Goal: Information Seeking & Learning: Learn about a topic

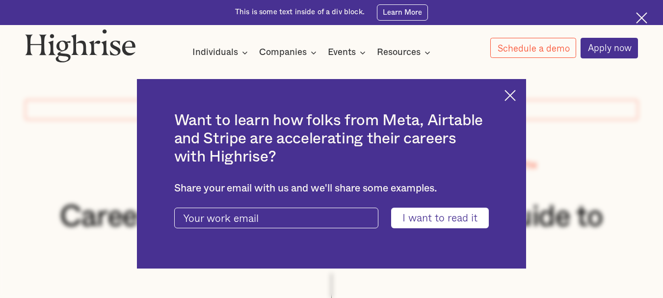
click at [516, 100] on img at bounding box center [509, 95] width 11 height 11
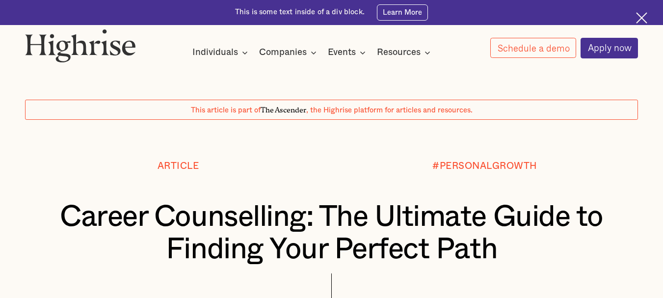
click at [86, 51] on img at bounding box center [80, 45] width 111 height 33
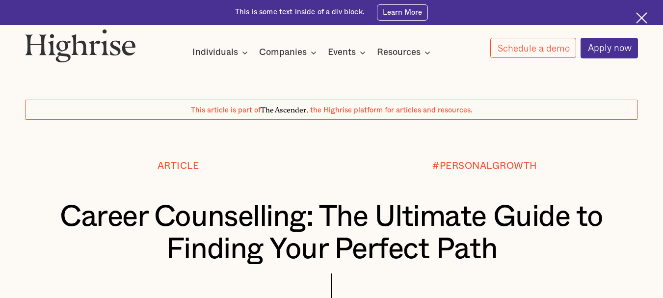
click at [86, 51] on img at bounding box center [80, 45] width 111 height 33
click at [0, 130] on div at bounding box center [331, 140] width 663 height 41
click at [9, 184] on div "Article #PERSONALGROWTH Career Counselling: The Ultimate Guide to Finding Your …" at bounding box center [331, 251] width 663 height 180
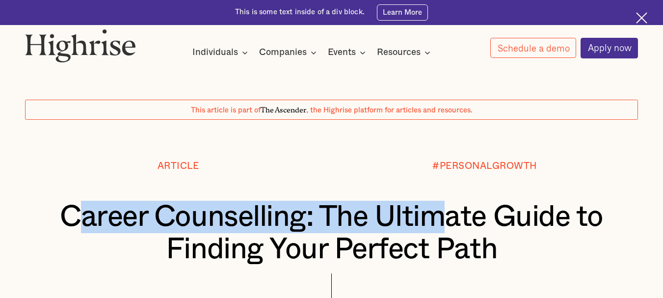
drag, startPoint x: 70, startPoint y: 227, endPoint x: 448, endPoint y: 228, distance: 377.7
click at [448, 228] on h1 "Career Counselling: The Ultimate Guide to Finding Your Perfect Path" at bounding box center [332, 233] width 562 height 65
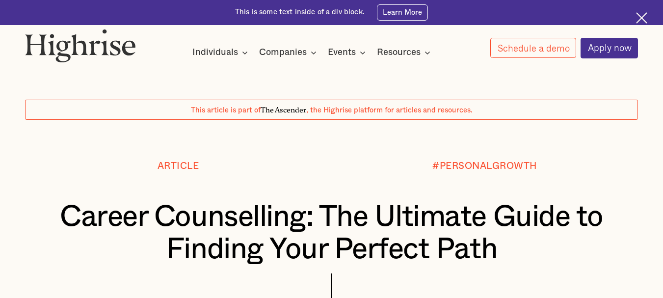
click at [437, 229] on h1 "Career Counselling: The Ultimate Guide to Finding Your Perfect Path" at bounding box center [332, 233] width 562 height 65
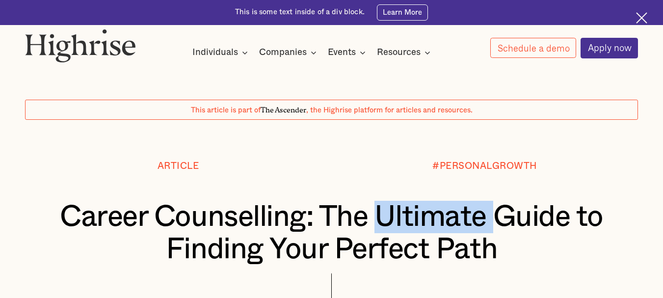
click at [436, 230] on h1 "Career Counselling: The Ultimate Guide to Finding Your Perfect Path" at bounding box center [332, 233] width 562 height 65
click at [436, 231] on h1 "Career Counselling: The Ultimate Guide to Finding Your Perfect Path" at bounding box center [332, 233] width 562 height 65
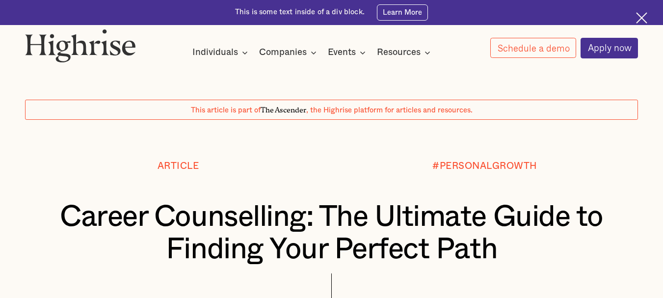
click at [337, 225] on h1 "Career Counselling: The Ultimate Guide to Finding Your Perfect Path" at bounding box center [332, 233] width 562 height 65
